Goal: Task Accomplishment & Management: Use online tool/utility

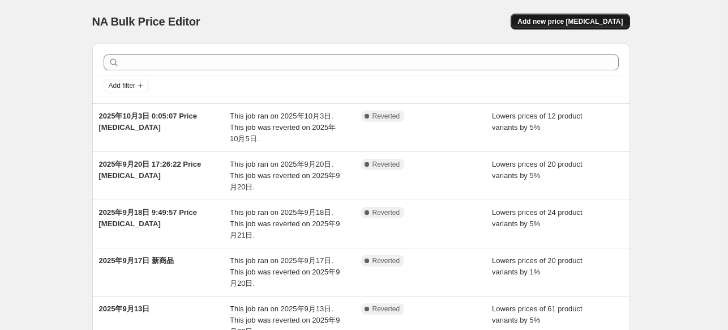
click at [578, 23] on span "Add new price [MEDICAL_DATA]" at bounding box center [570, 21] width 105 height 9
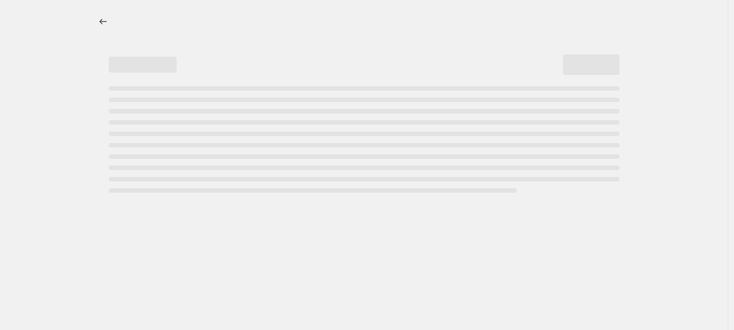
select select "percentage"
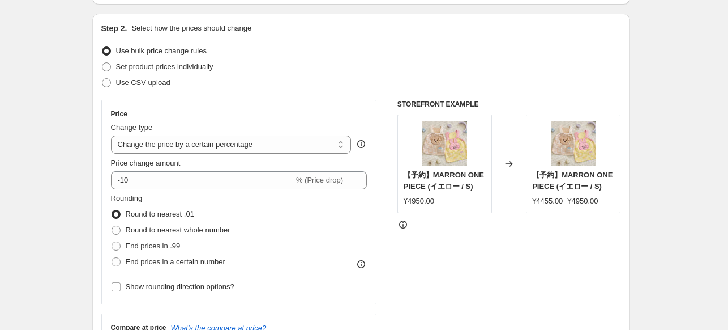
scroll to position [113, 0]
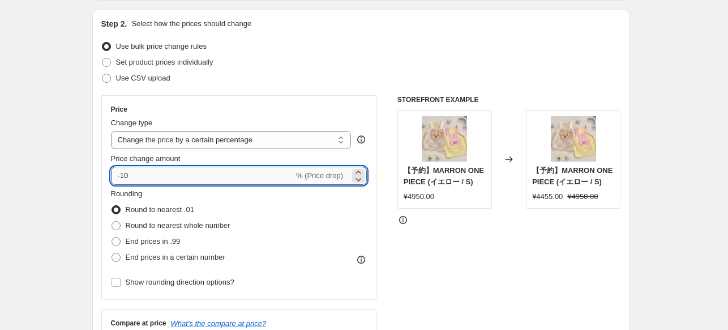
drag, startPoint x: 159, startPoint y: 178, endPoint x: 114, endPoint y: 179, distance: 44.8
click at [114, 179] on input "-10" at bounding box center [202, 176] width 183 height 18
click at [180, 180] on input "-10" at bounding box center [202, 176] width 183 height 18
type input "-1"
type input "-5"
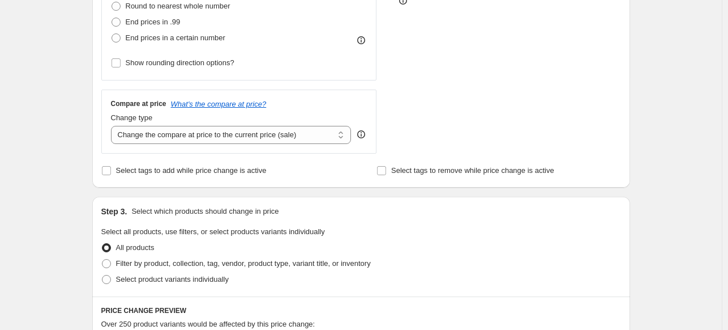
scroll to position [340, 0]
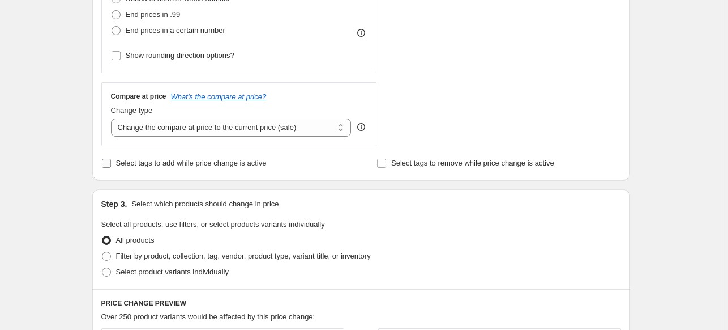
click at [198, 167] on span "Select tags to add while price change is active" at bounding box center [191, 163] width 151 height 8
click at [111, 167] on input "Select tags to add while price change is active" at bounding box center [106, 163] width 9 height 9
checkbox input "true"
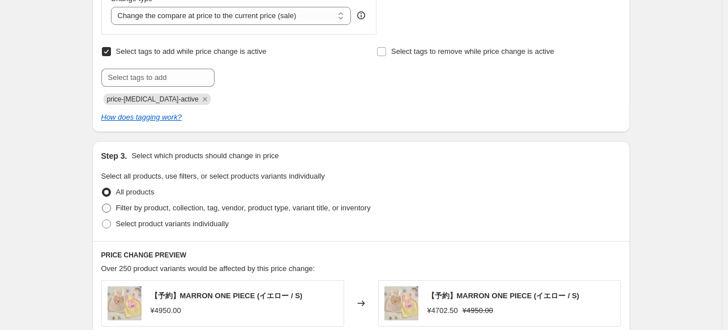
scroll to position [453, 0]
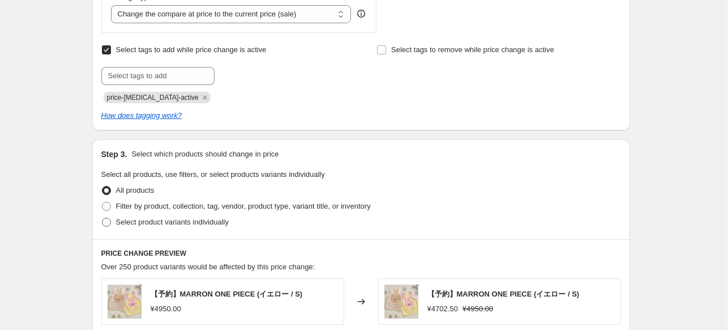
click at [154, 224] on span "Select product variants individually" at bounding box center [172, 222] width 113 height 8
click at [103, 218] on input "Select product variants individually" at bounding box center [102, 218] width 1 height 1
radio input "true"
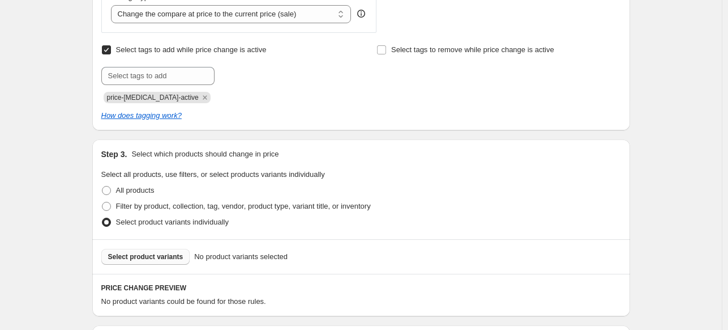
click at [134, 257] on span "Select product variants" at bounding box center [145, 256] width 75 height 9
click at [131, 202] on span "Filter by product, collection, tag, vendor, product type, variant title, or inv…" at bounding box center [243, 206] width 255 height 8
click at [103, 202] on input "Filter by product, collection, tag, vendor, product type, variant title, or inv…" at bounding box center [102, 202] width 1 height 1
radio input "true"
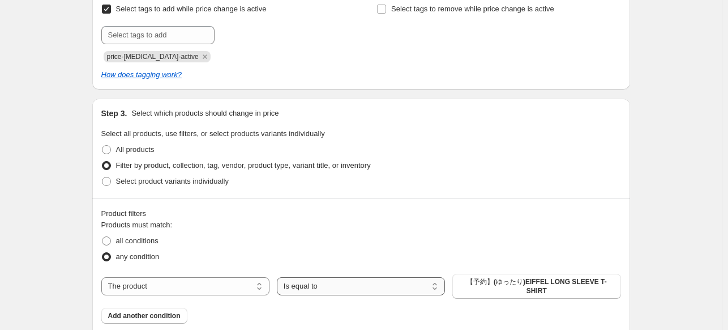
scroll to position [566, 0]
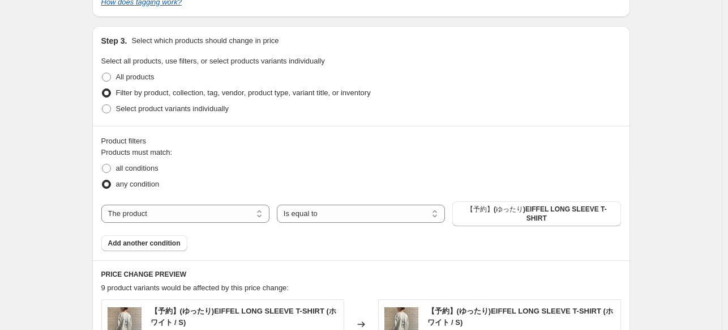
drag, startPoint x: 150, startPoint y: 174, endPoint x: 190, endPoint y: 184, distance: 41.4
click at [150, 174] on label "all conditions" at bounding box center [129, 168] width 57 height 16
click at [103, 164] on input "all conditions" at bounding box center [102, 164] width 1 height 1
radio input "true"
click at [487, 216] on button "【予約】(ゆったり)EIFFEL LONG SLEEVE T-SHIRT" at bounding box center [537, 213] width 168 height 25
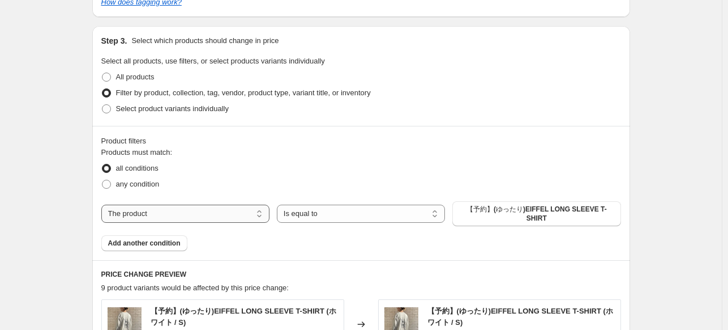
click at [158, 210] on select "The product The product's collection The product's tag The product's vendor The…" at bounding box center [185, 213] width 168 height 18
click at [374, 177] on div "any condition" at bounding box center [361, 184] width 520 height 16
click at [355, 215] on select "Is equal to Is not equal to" at bounding box center [361, 213] width 168 height 18
click at [400, 165] on div "all conditions" at bounding box center [361, 168] width 520 height 16
drag, startPoint x: 129, startPoint y: 186, endPoint x: 144, endPoint y: 185, distance: 15.9
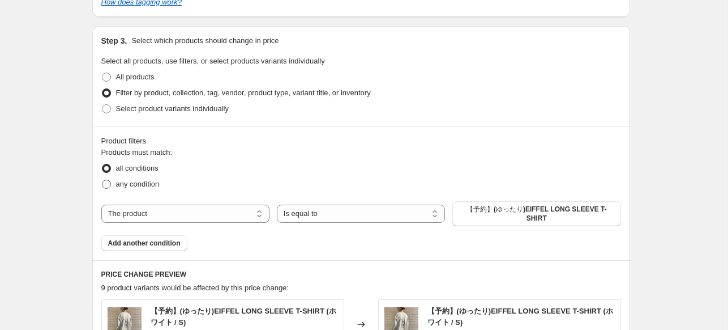
click at [129, 185] on span "any condition" at bounding box center [138, 184] width 44 height 8
click at [103, 180] on input "any condition" at bounding box center [102, 180] width 1 height 1
radio input "true"
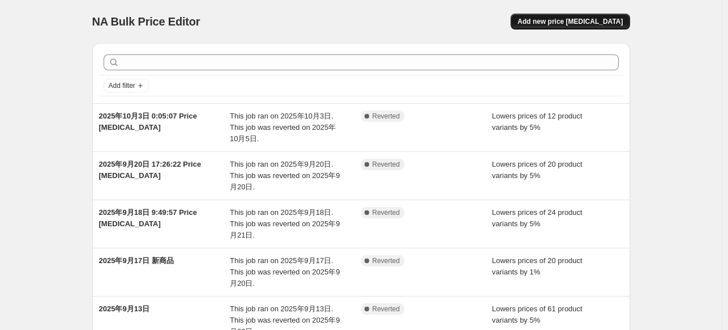
click at [600, 25] on span "Add new price [MEDICAL_DATA]" at bounding box center [570, 21] width 105 height 9
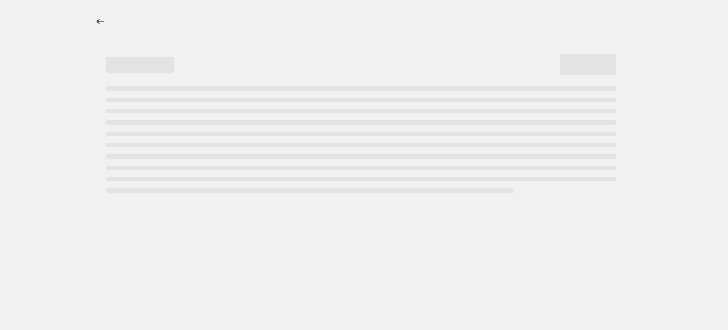
select select "percentage"
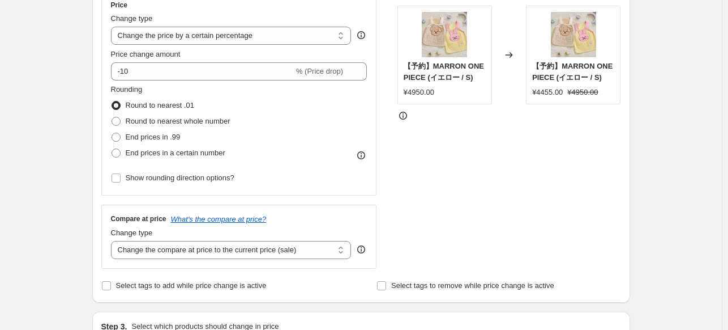
scroll to position [227, 0]
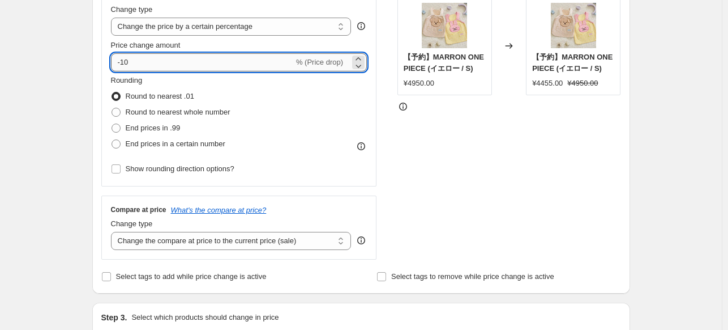
click at [146, 62] on input "-10" at bounding box center [202, 62] width 183 height 18
type input "-1"
type input "-5"
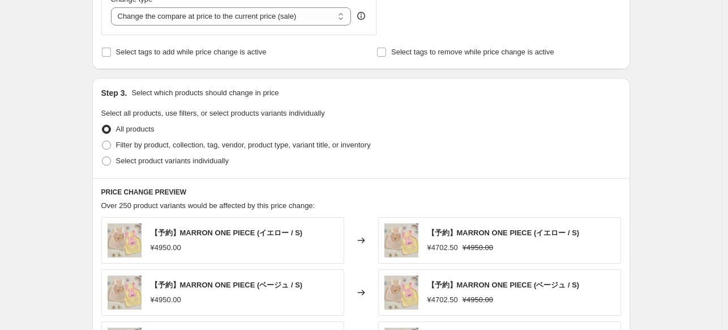
scroll to position [453, 0]
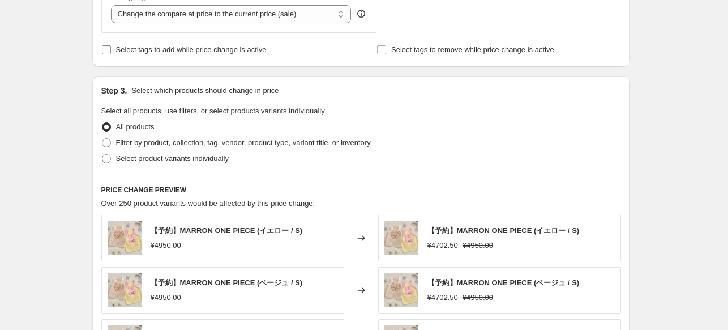
click at [172, 50] on span "Select tags to add while price change is active" at bounding box center [191, 49] width 151 height 8
click at [111, 50] on input "Select tags to add while price change is active" at bounding box center [106, 49] width 9 height 9
checkbox input "true"
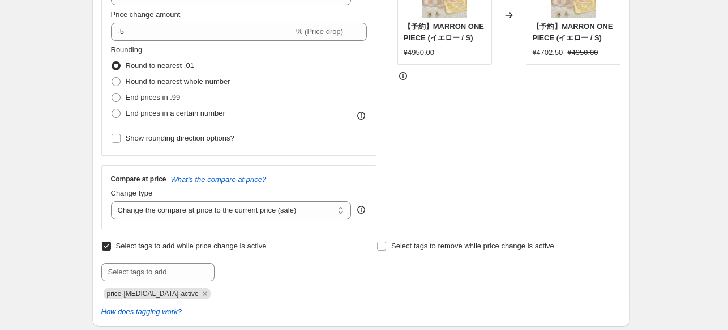
scroll to position [510, 0]
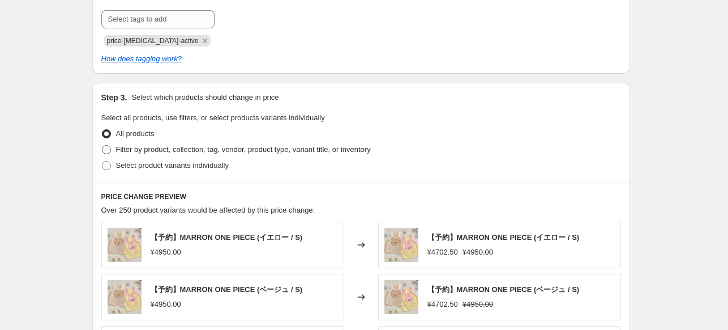
click at [164, 144] on span "Filter by product, collection, tag, vendor, product type, variant title, or inv…" at bounding box center [243, 149] width 255 height 11
click at [103, 145] on input "Filter by product, collection, tag, vendor, product type, variant title, or inv…" at bounding box center [102, 145] width 1 height 1
radio input "true"
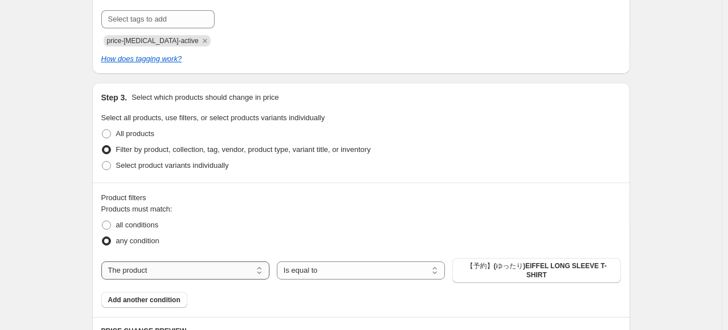
click at [229, 270] on select "The product The product's collection The product's tag The product's vendor The…" at bounding box center [185, 270] width 168 height 18
select select "collection"
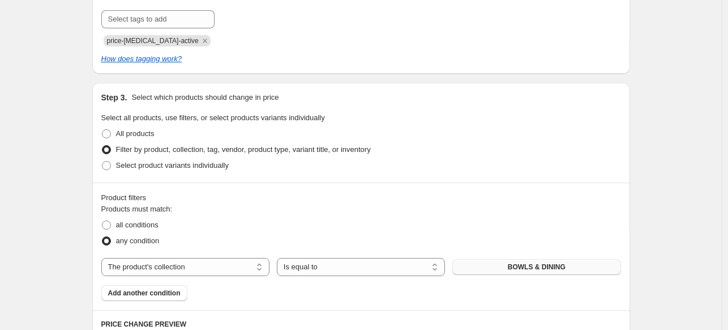
click at [503, 272] on button "BOWLS & DINING" at bounding box center [537, 267] width 168 height 16
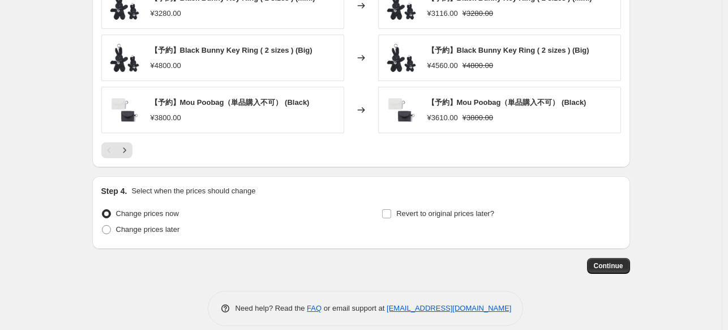
scroll to position [992, 0]
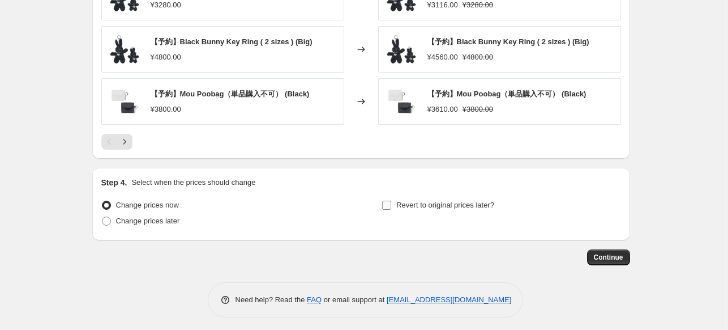
click at [442, 205] on span "Revert to original prices later?" at bounding box center [446, 205] width 98 height 8
click at [391, 205] on input "Revert to original prices later?" at bounding box center [386, 205] width 9 height 9
checkbox input "true"
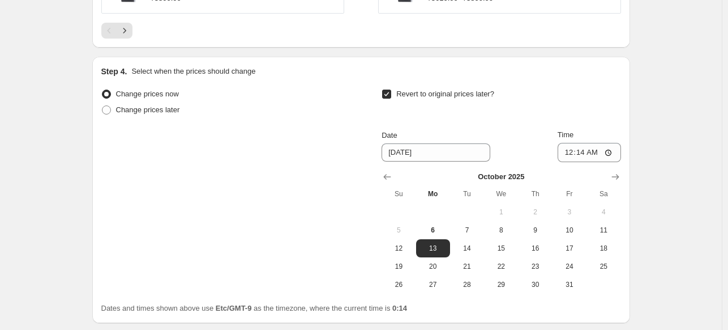
scroll to position [1106, 0]
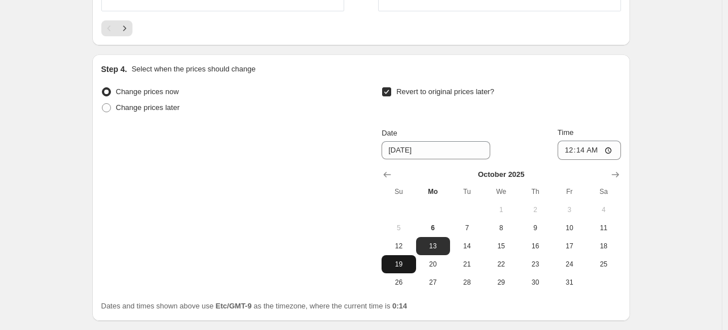
click at [404, 261] on span "19" at bounding box center [398, 263] width 25 height 9
click at [443, 223] on span "6" at bounding box center [433, 227] width 25 height 9
click at [402, 262] on span "19" at bounding box center [398, 263] width 25 height 9
type input "[DATE]"
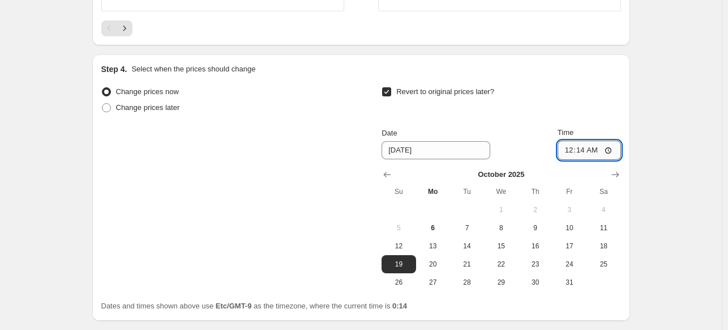
click at [596, 146] on input "00:14" at bounding box center [589, 149] width 63 height 19
click at [585, 145] on input "00:14" at bounding box center [589, 149] width 63 height 19
type input "23:59"
click at [399, 244] on span "12" at bounding box center [398, 245] width 25 height 9
type input "[DATE]"
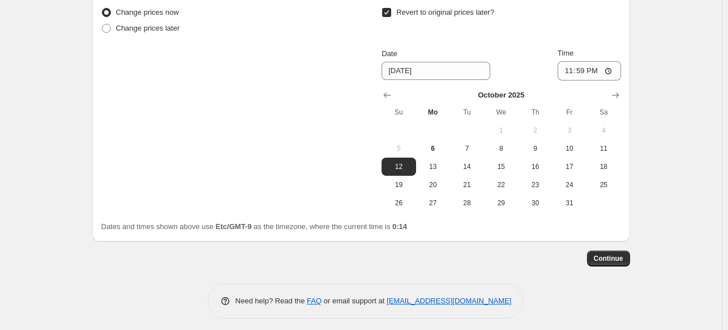
scroll to position [1186, 0]
click at [616, 253] on span "Continue" at bounding box center [608, 257] width 29 height 9
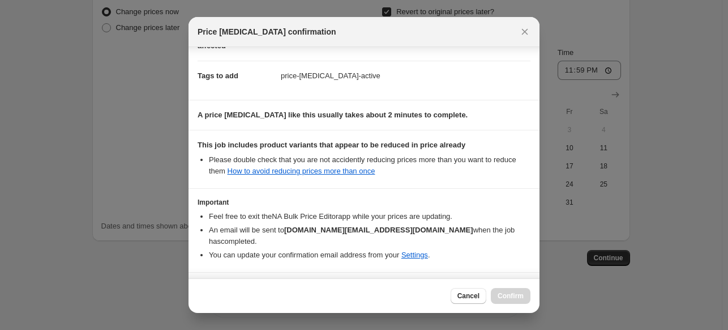
scroll to position [187, 0]
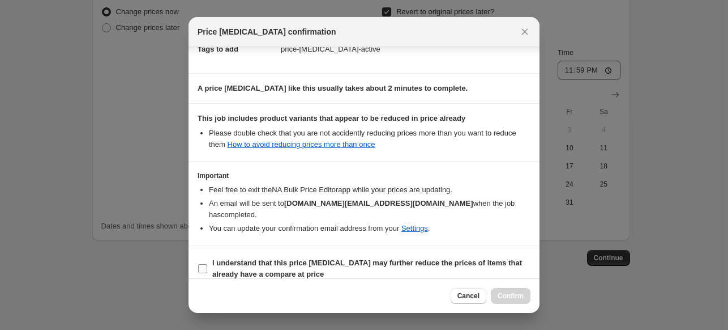
click at [202, 264] on input "I understand that this price [MEDICAL_DATA] may further reduce the prices of it…" at bounding box center [202, 268] width 9 height 9
checkbox input "true"
click at [502, 292] on span "Confirm" at bounding box center [511, 295] width 26 height 9
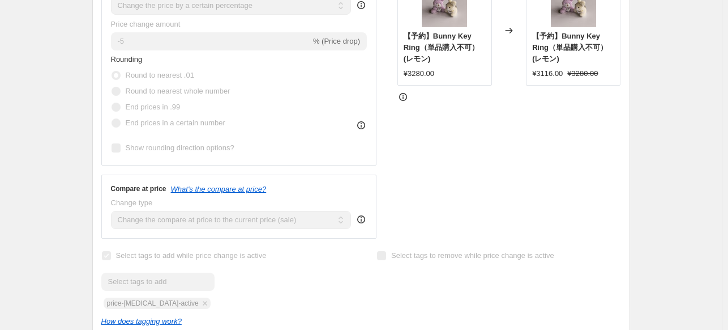
scroll to position [109, 0]
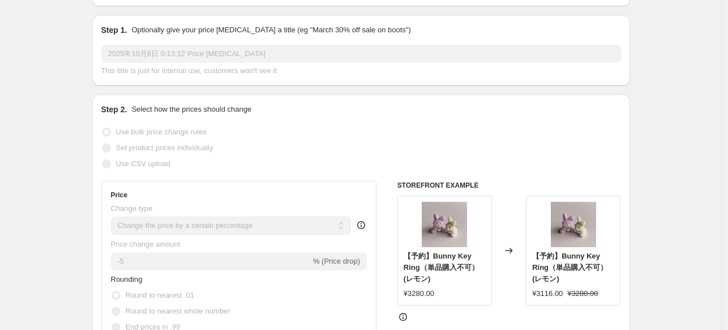
select select "percentage"
select select "collection"
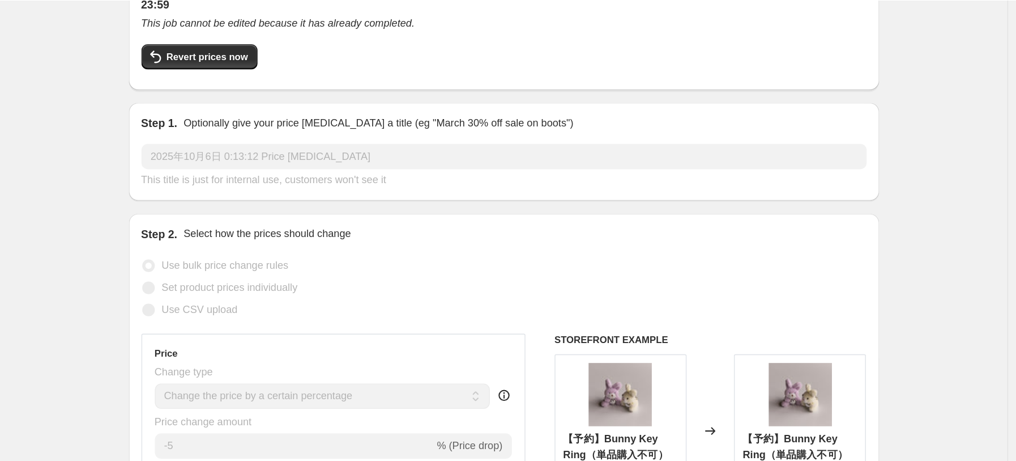
scroll to position [0, 0]
